Goal: Information Seeking & Learning: Learn about a topic

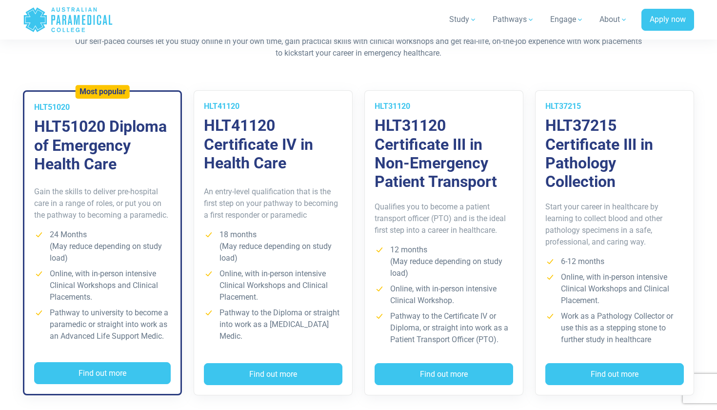
scroll to position [691, 0]
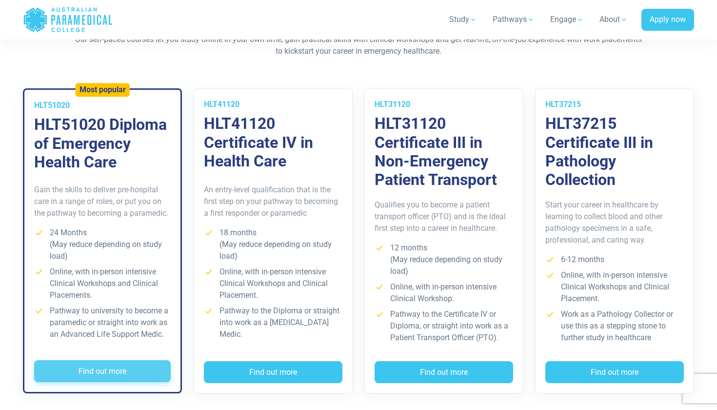
click at [98, 367] on button "Find out more" at bounding box center [102, 371] width 137 height 22
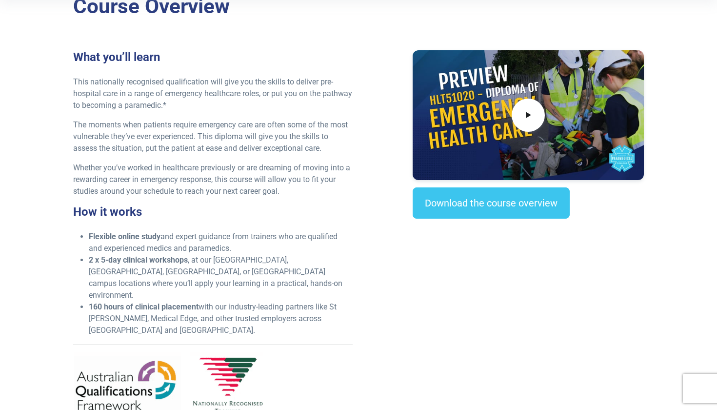
scroll to position [272, 0]
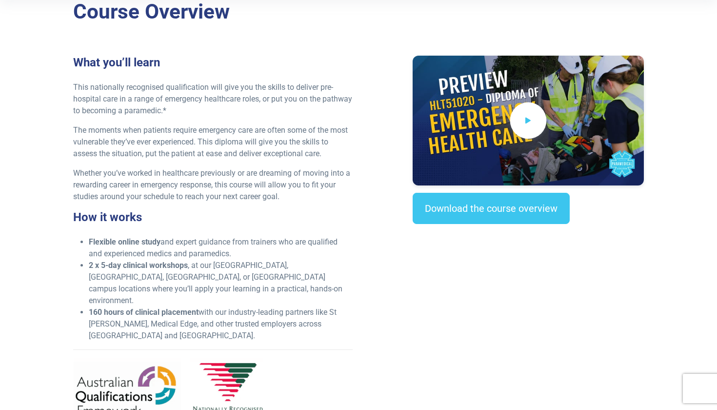
click at [521, 121] on span at bounding box center [528, 120] width 37 height 37
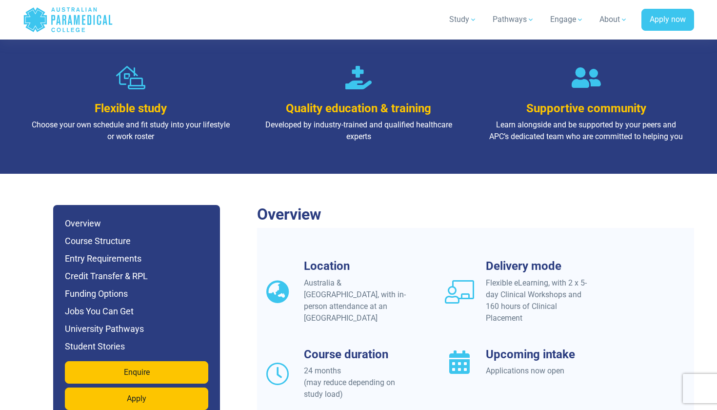
scroll to position [714, 0]
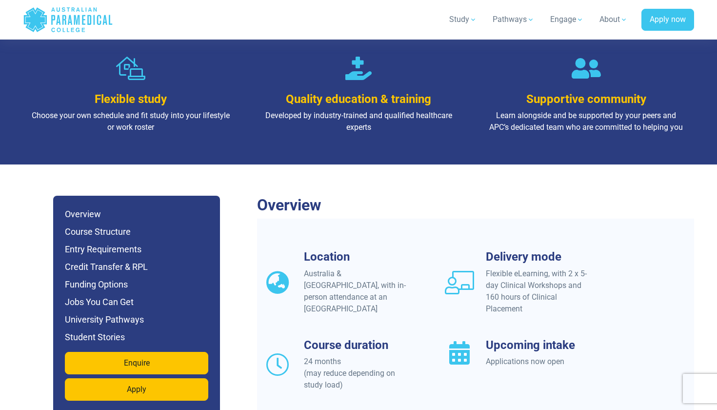
click at [464, 271] on icon at bounding box center [459, 282] width 29 height 23
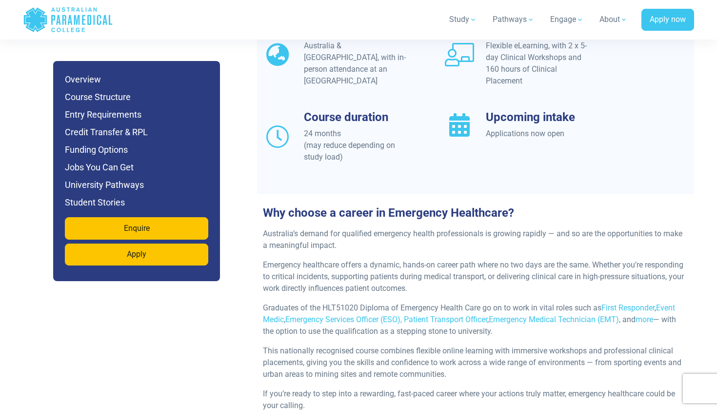
scroll to position [932, 0]
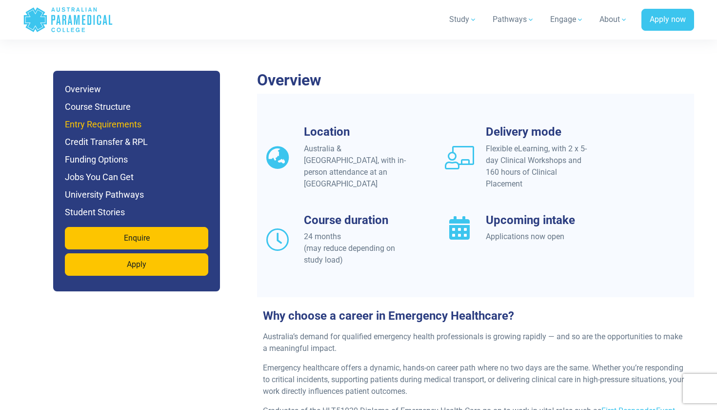
click at [109, 118] on h6 "Entry Requirements" at bounding box center [136, 125] width 143 height 14
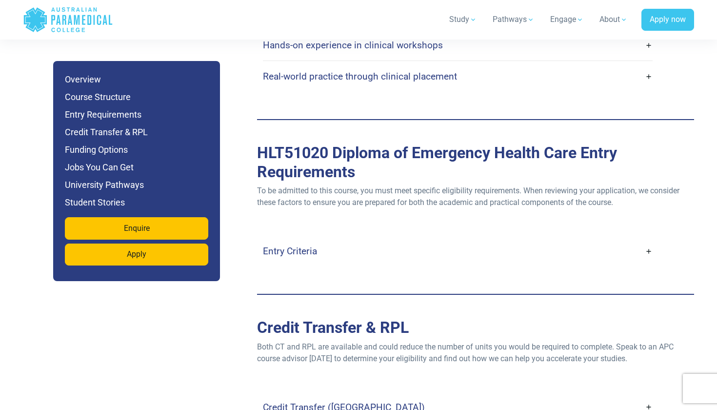
scroll to position [2584, 0]
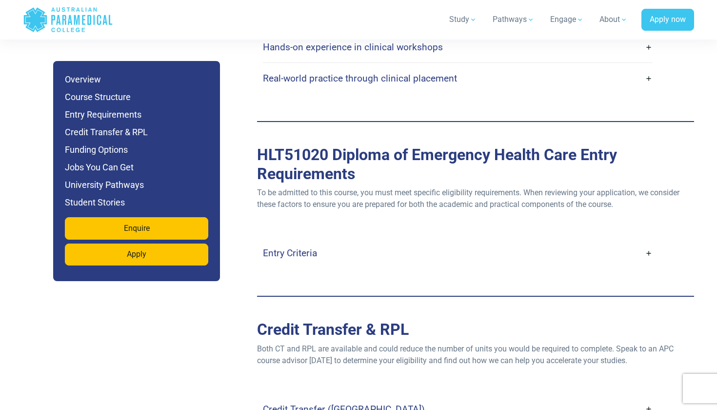
click at [648, 241] on link "Entry Criteria" at bounding box center [458, 252] width 390 height 23
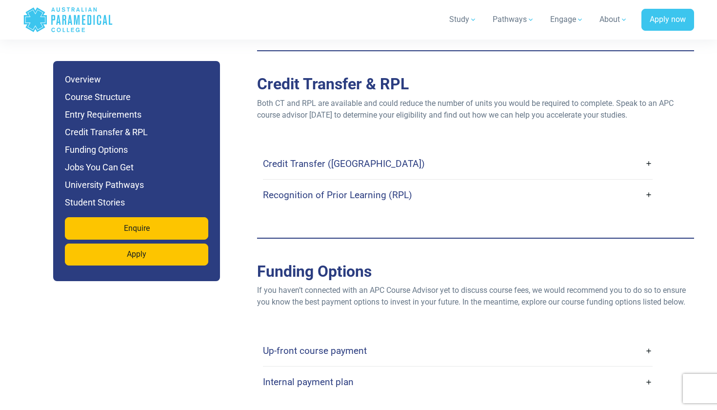
scroll to position [3202, 0]
click at [650, 339] on link "Up-front course payment" at bounding box center [458, 350] width 390 height 23
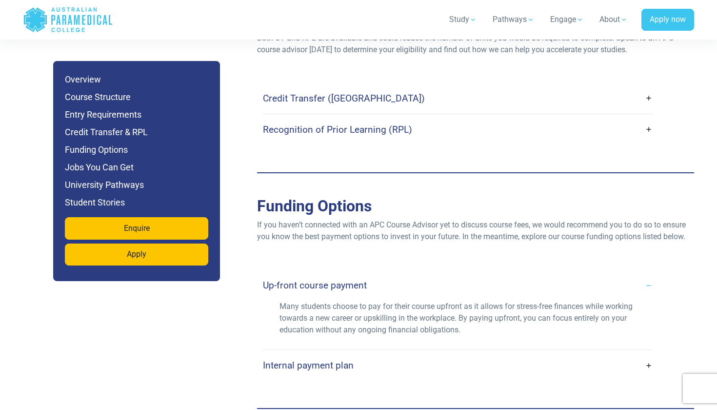
scroll to position [3268, 0]
click at [643, 353] on link "Internal payment plan" at bounding box center [458, 364] width 390 height 23
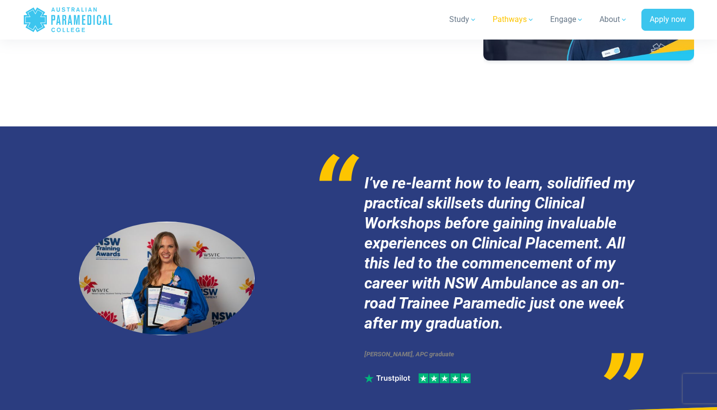
scroll to position [5142, 0]
